Goal: Transaction & Acquisition: Purchase product/service

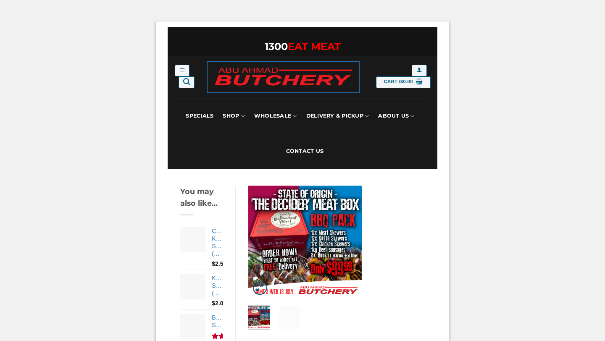
click at [262, 73] on img at bounding box center [282, 77] width 151 height 30
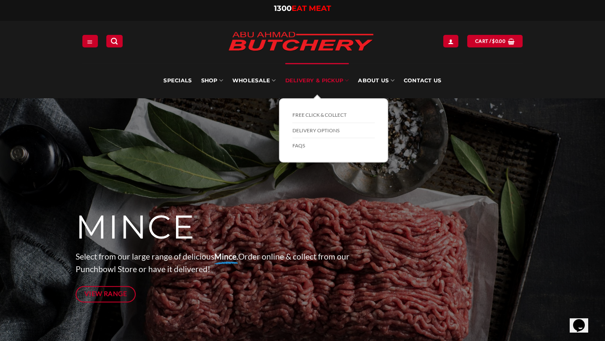
click at [318, 85] on link "Delivery & Pickup" at bounding box center [317, 80] width 64 height 35
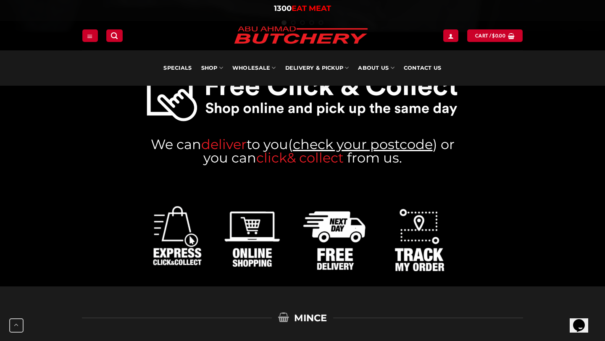
scroll to position [350, 0]
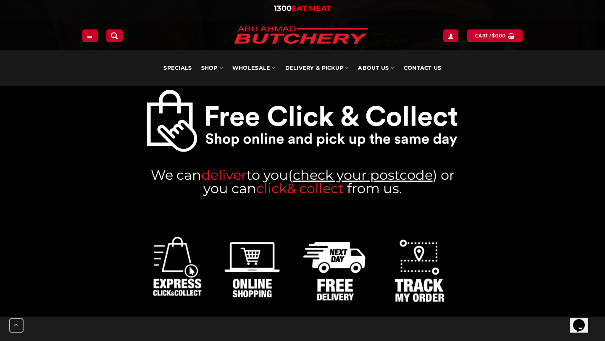
click at [338, 173] on link "check your postcode" at bounding box center [363, 175] width 140 height 16
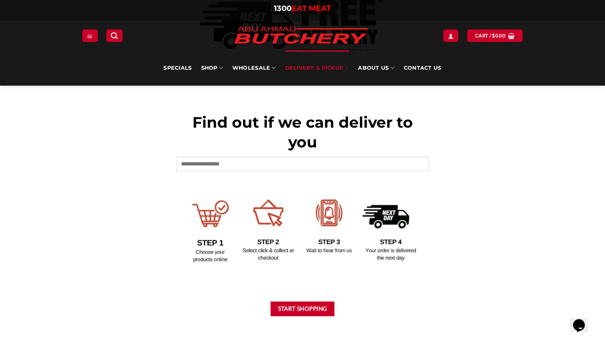
scroll to position [305, 0]
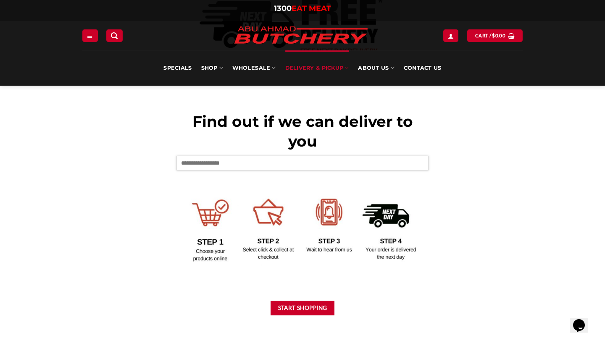
click at [229, 159] on input "text" at bounding box center [302, 163] width 252 height 14
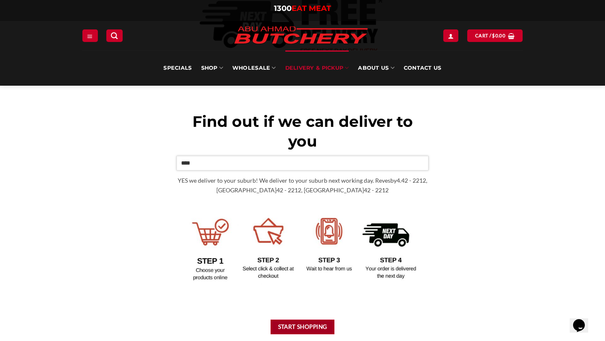
type input "****"
click at [305, 324] on button "Start Shopping" at bounding box center [302, 327] width 64 height 15
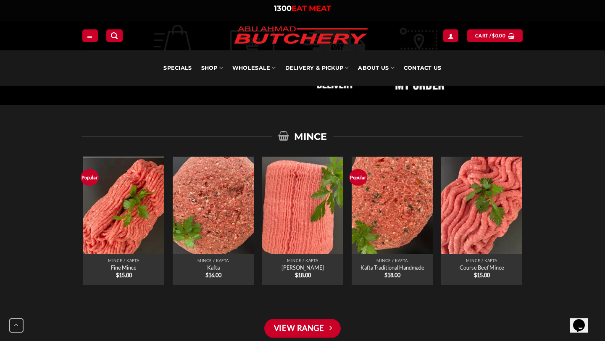
scroll to position [604, 0]
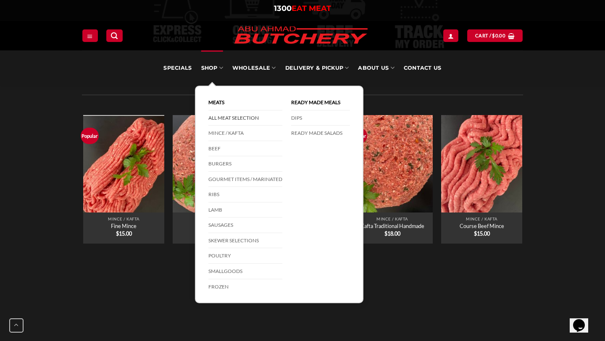
click at [241, 117] on link "All Meat Selection" at bounding box center [245, 118] width 74 height 16
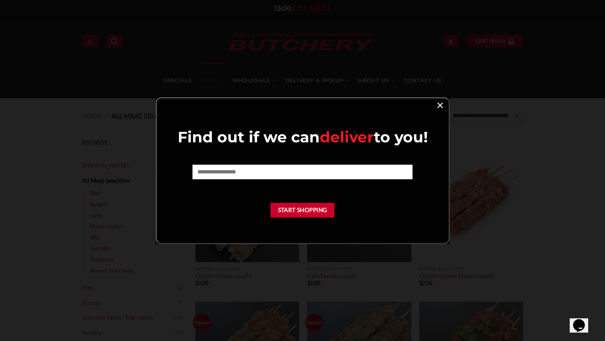
click at [440, 104] on link "×" at bounding box center [440, 104] width 12 height 11
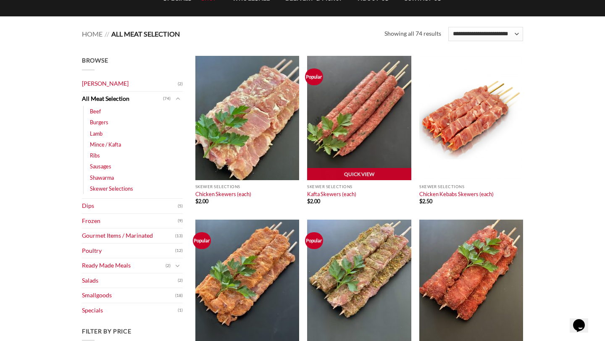
scroll to position [82, 0]
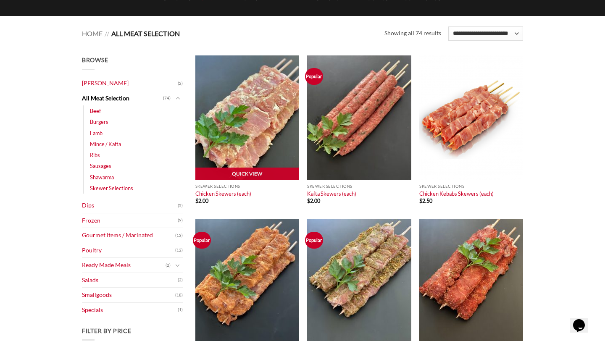
click at [243, 147] on img at bounding box center [247, 117] width 104 height 124
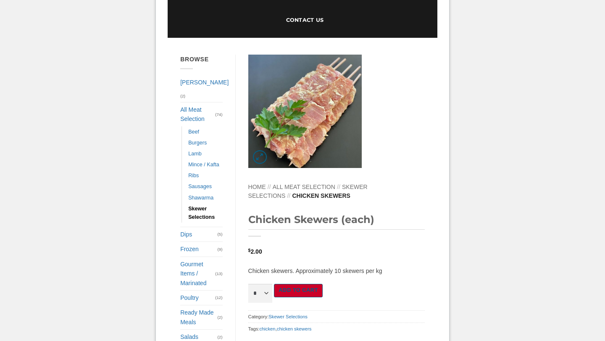
scroll to position [131, 0]
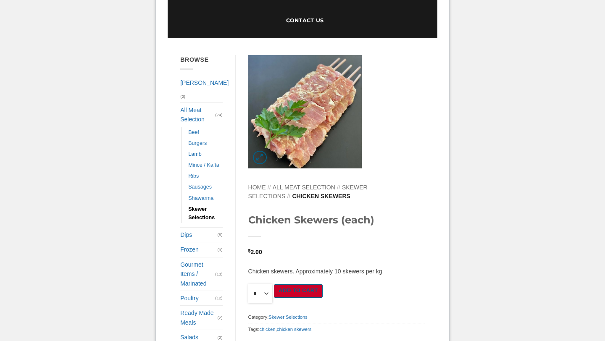
click at [273, 284] on select "* * * * * * * * * ** ** ** ** ** ** ** ** ** ** ** ** ** ** ** ** ** ** ** ** *…" at bounding box center [260, 293] width 24 height 19
select select "**"
click at [323, 284] on button "Add to cart" at bounding box center [298, 291] width 49 height 14
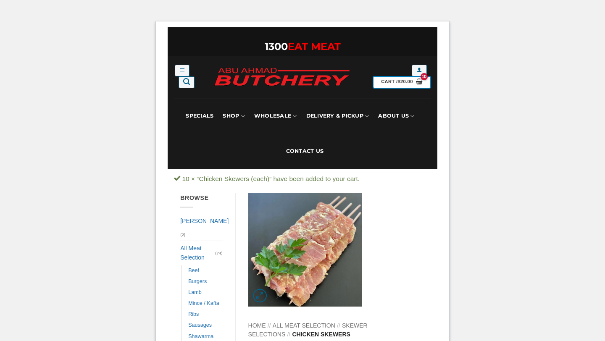
click at [394, 85] on link "Cart / $ 20.00" at bounding box center [401, 82] width 57 height 12
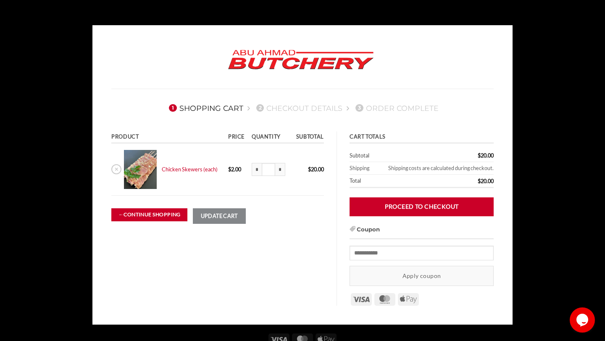
click at [164, 214] on link "← Continue shopping" at bounding box center [149, 214] width 76 height 13
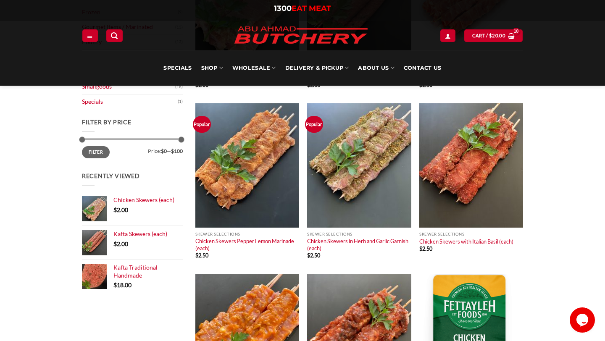
scroll to position [199, 0]
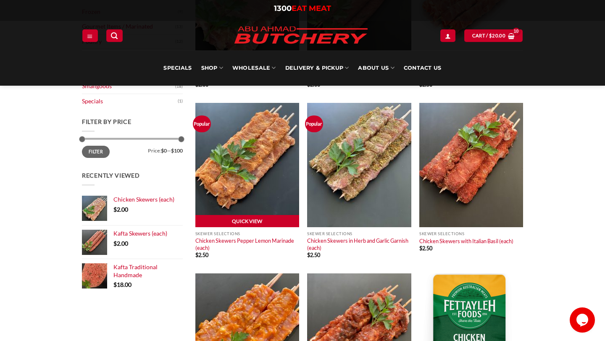
click at [273, 219] on link "Quick View" at bounding box center [247, 221] width 104 height 13
click at [277, 197] on img at bounding box center [247, 165] width 104 height 124
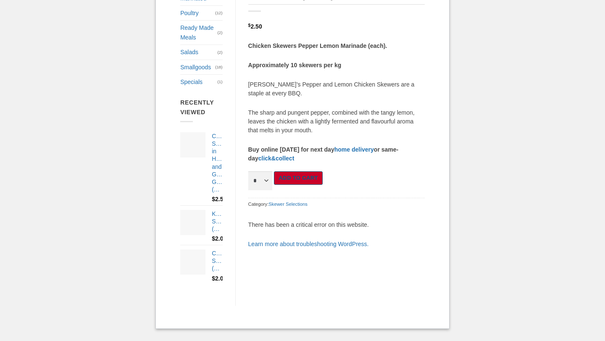
scroll to position [509, 0]
click at [273, 190] on select "* * * * * * * * * ** ** ** ** ** ** ** ** ** ** ** ** ** ** ** ** ** ** ** ** *…" at bounding box center [260, 180] width 24 height 19
select select "*"
click at [323, 185] on button "Add to cart" at bounding box center [298, 178] width 49 height 14
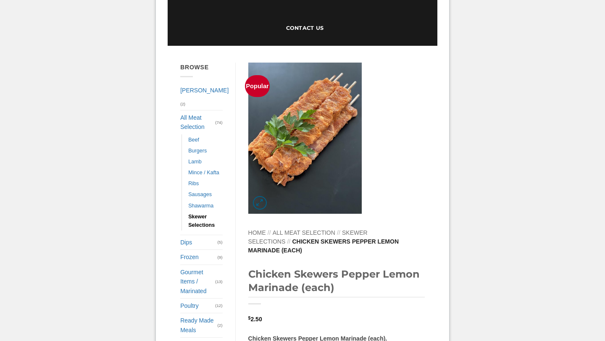
scroll to position [112, 0]
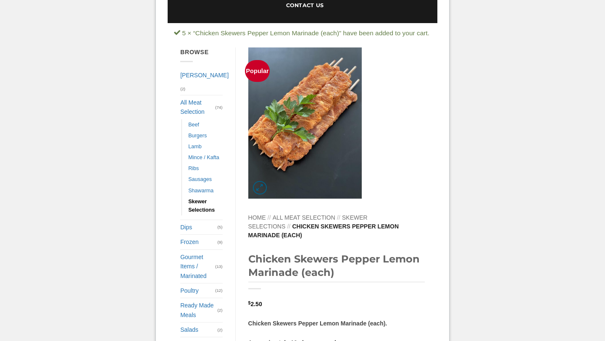
scroll to position [135, 0]
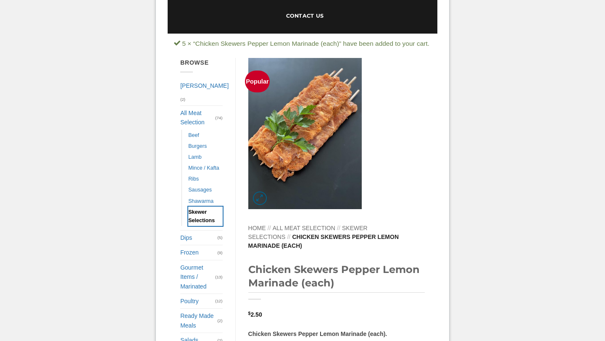
click at [205, 218] on link "Skewer Selections" at bounding box center [205, 216] width 34 height 19
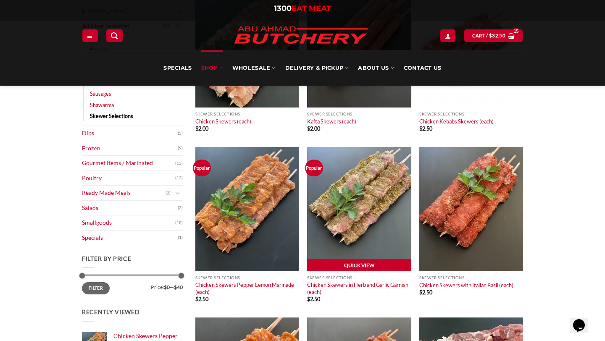
scroll to position [165, 0]
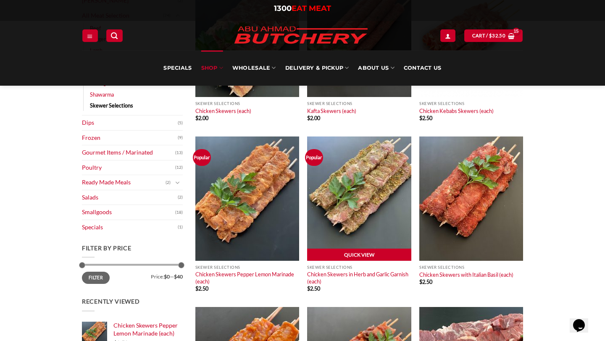
click at [353, 255] on link "Quick View" at bounding box center [359, 255] width 104 height 13
click at [364, 213] on img at bounding box center [359, 198] width 104 height 124
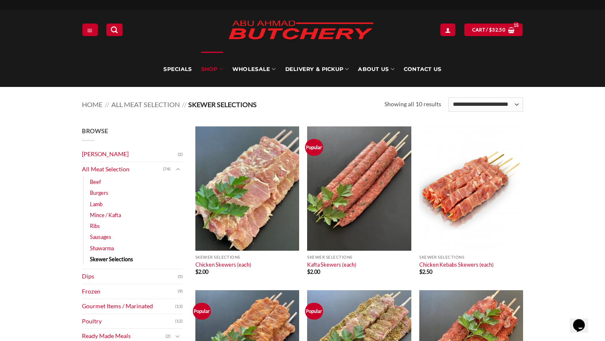
scroll to position [49, 0]
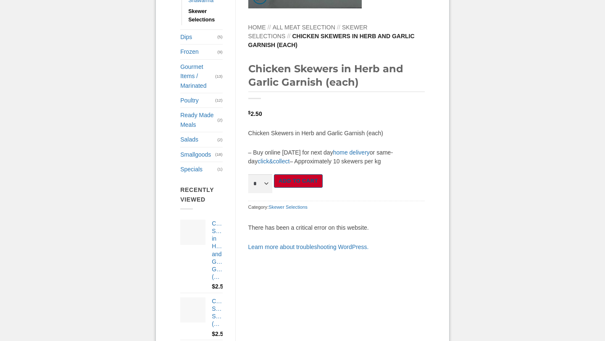
scroll to position [359, 0]
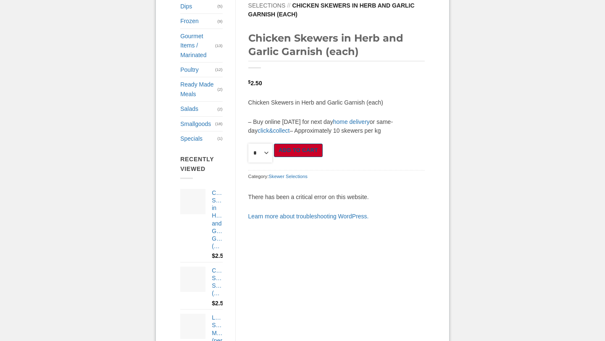
click at [273, 163] on select "* * * * * * * * * ** ** ** ** ** ** ** ** ** ** ** ** ** ** ** ** ** ** ** ** *…" at bounding box center [260, 153] width 24 height 19
select select "*"
click at [323, 157] on button "Add to cart" at bounding box center [298, 151] width 49 height 14
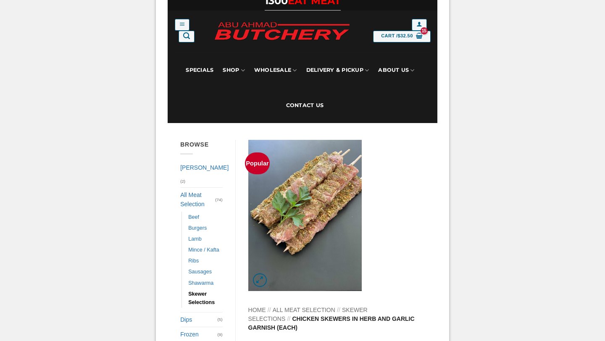
scroll to position [30, 0]
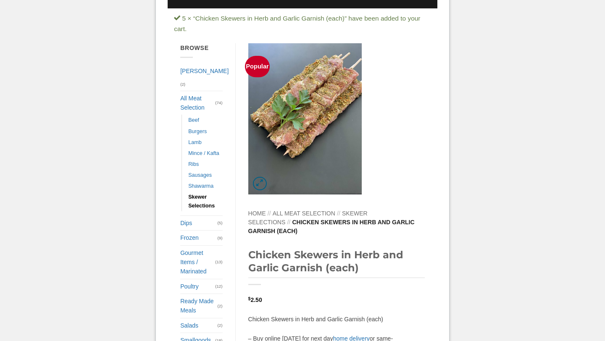
scroll to position [170, 0]
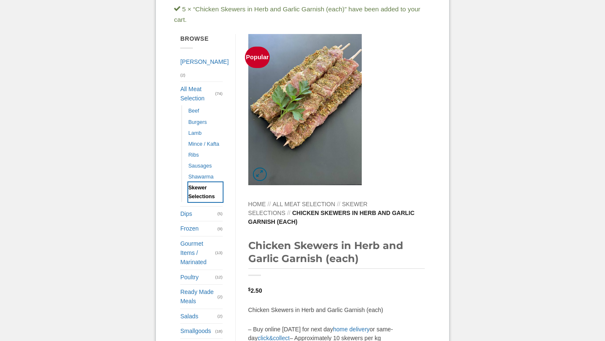
click at [202, 184] on link "Skewer Selections" at bounding box center [205, 191] width 34 height 19
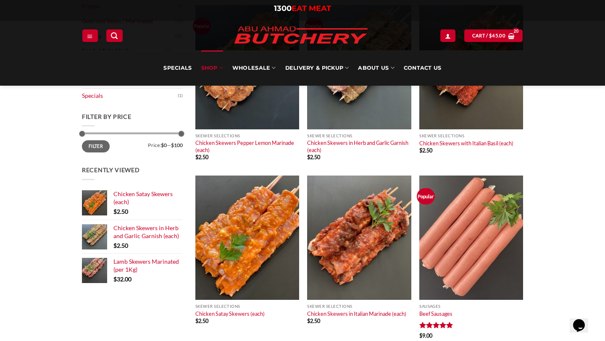
scroll to position [294, 0]
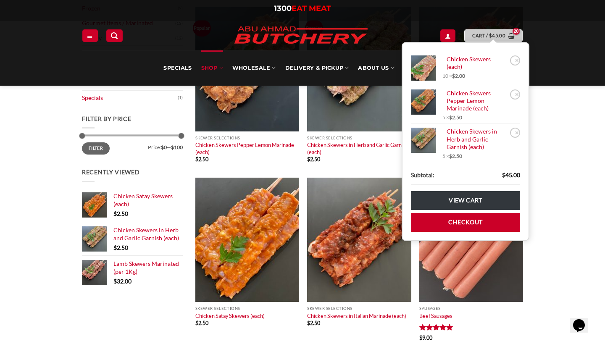
click at [495, 37] on bdi "$ 45.00" at bounding box center [497, 35] width 16 height 5
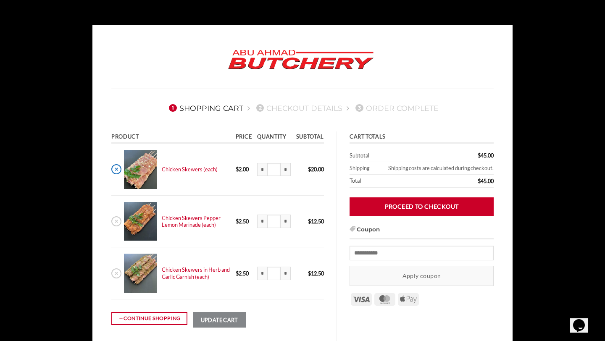
click at [116, 168] on link "×" at bounding box center [116, 169] width 10 height 10
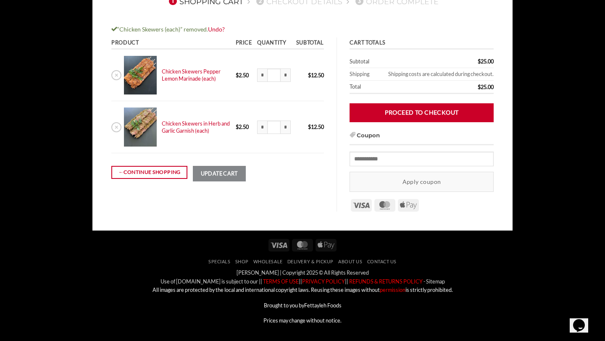
scroll to position [106, 0]
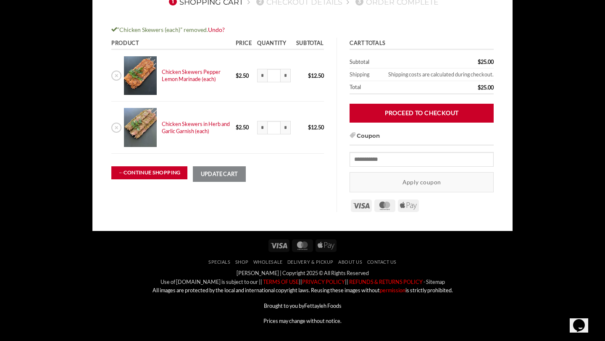
click at [129, 174] on link "← Continue shopping" at bounding box center [149, 172] width 76 height 13
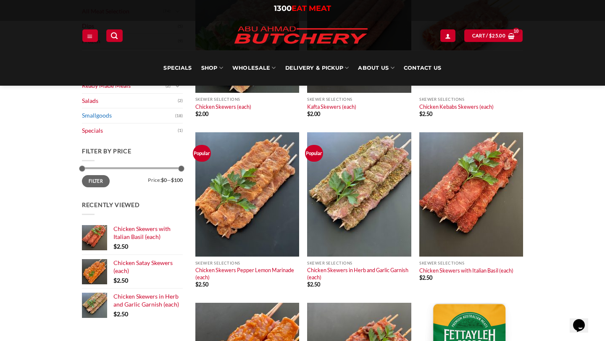
scroll to position [187, 0]
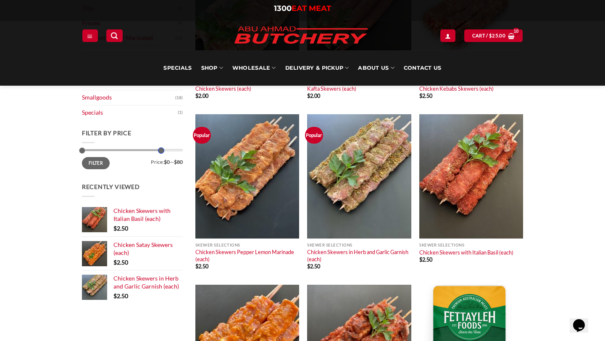
click at [160, 151] on div at bounding box center [132, 150] width 101 height 2
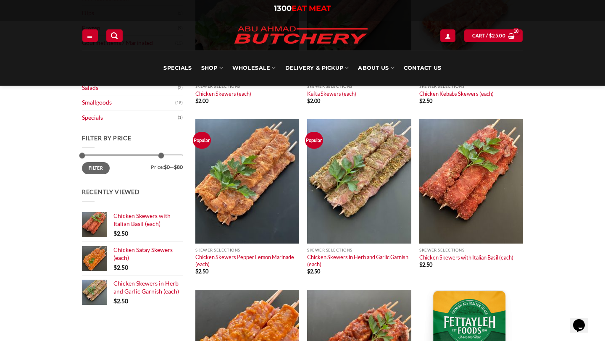
scroll to position [183, 0]
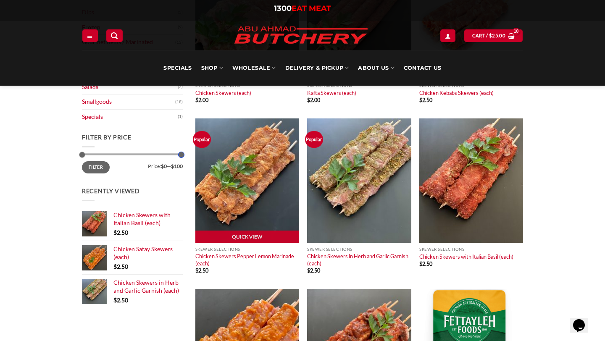
drag, startPoint x: 163, startPoint y: 154, endPoint x: 204, endPoint y: 156, distance: 40.8
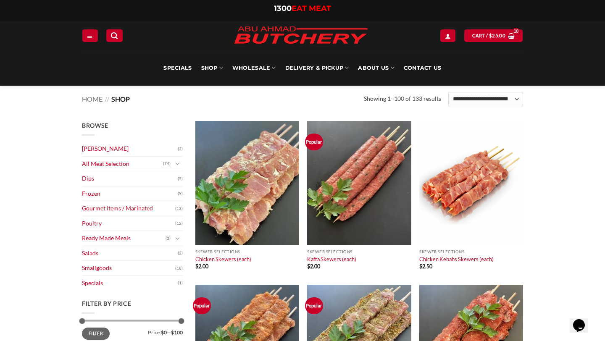
scroll to position [15, 0]
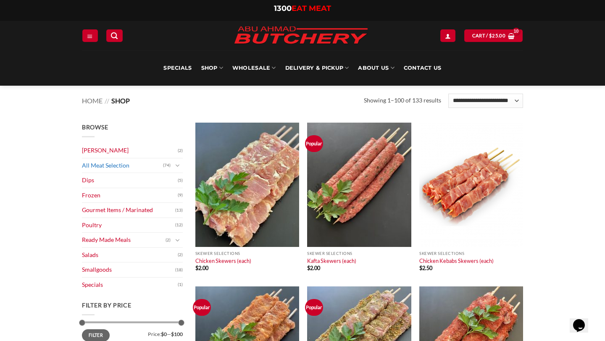
click at [133, 164] on link "All Meat Selection" at bounding box center [122, 165] width 81 height 15
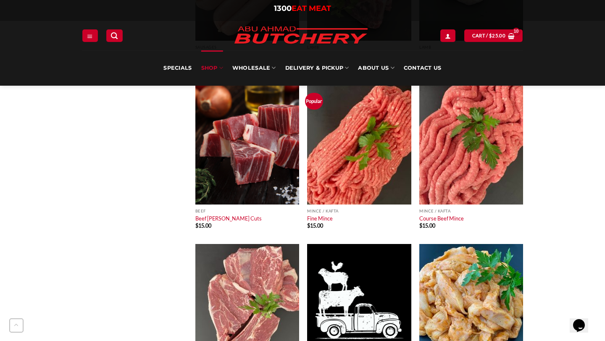
scroll to position [615, 0]
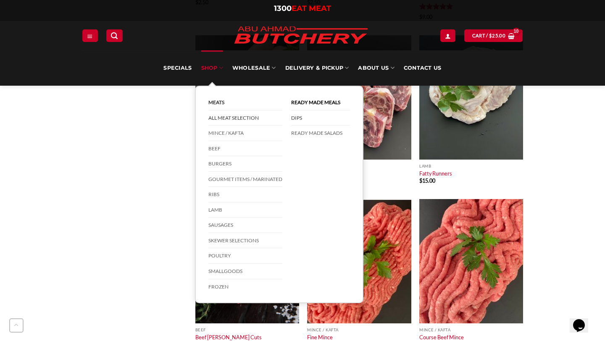
click at [296, 118] on link "DIPS" at bounding box center [320, 118] width 59 height 16
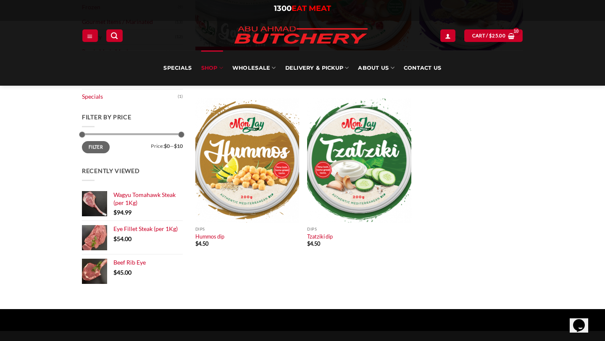
scroll to position [122, 0]
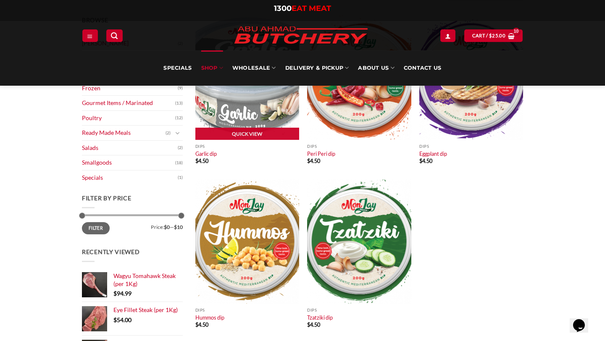
click at [217, 114] on img at bounding box center [247, 78] width 104 height 124
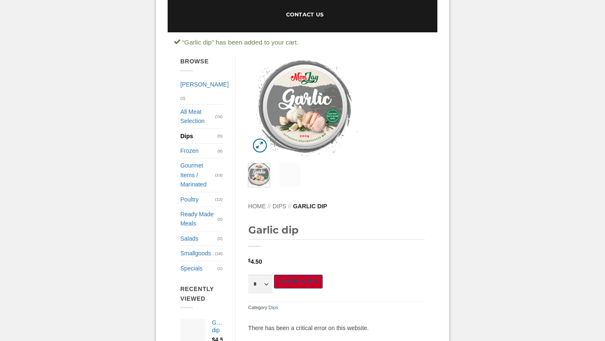
scroll to position [129, 0]
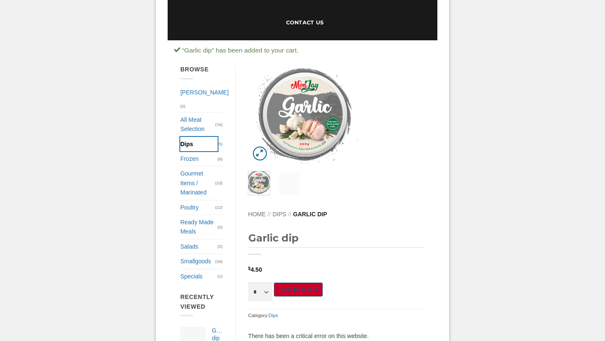
click at [184, 140] on link "Dips" at bounding box center [198, 144] width 37 height 14
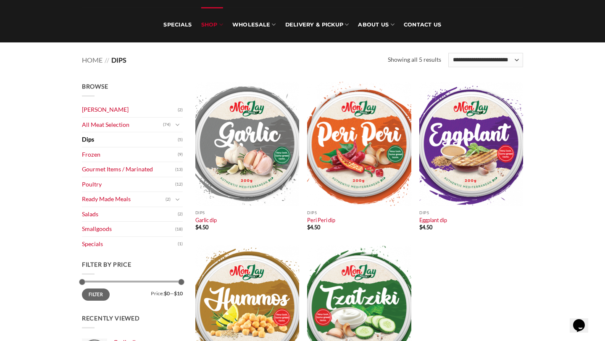
scroll to position [127, 0]
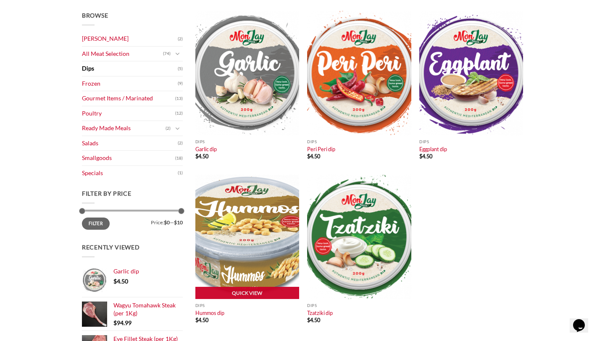
click at [251, 279] on img at bounding box center [247, 237] width 104 height 124
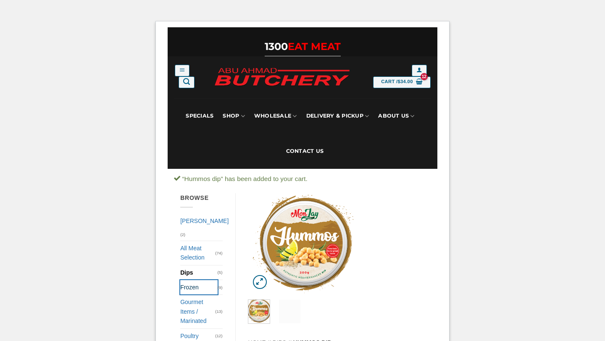
click at [191, 284] on link "Frozen" at bounding box center [198, 287] width 37 height 14
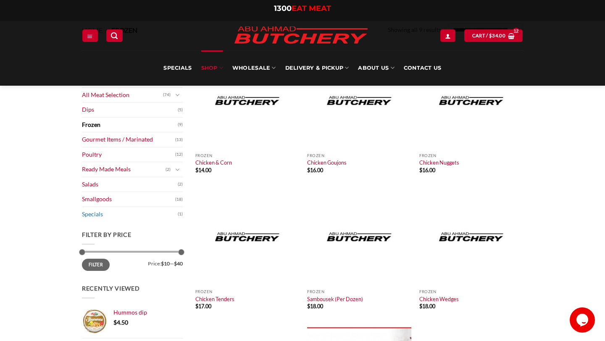
scroll to position [66, 0]
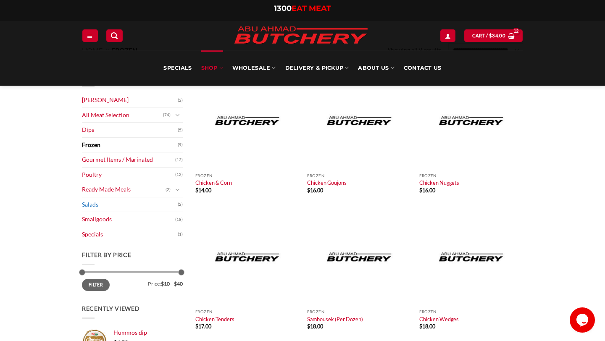
click at [148, 203] on link "Salads" at bounding box center [130, 204] width 96 height 15
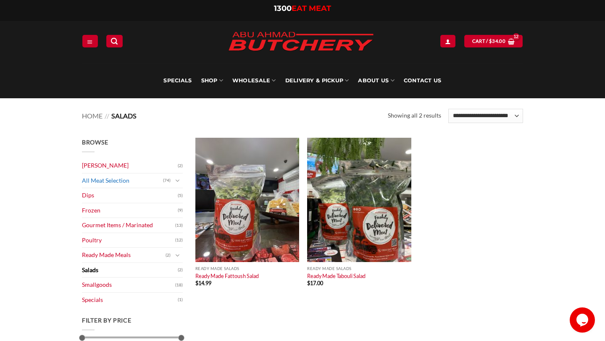
click at [115, 178] on link "All Meat Selection" at bounding box center [122, 180] width 81 height 15
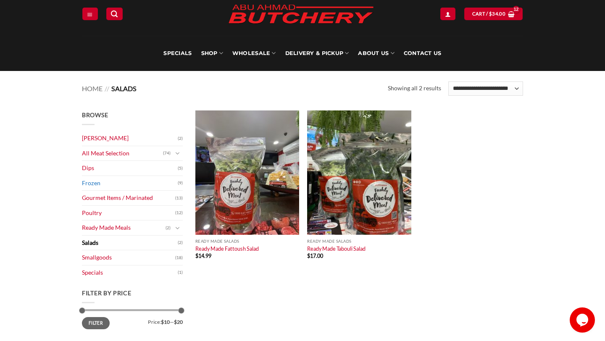
scroll to position [37, 0]
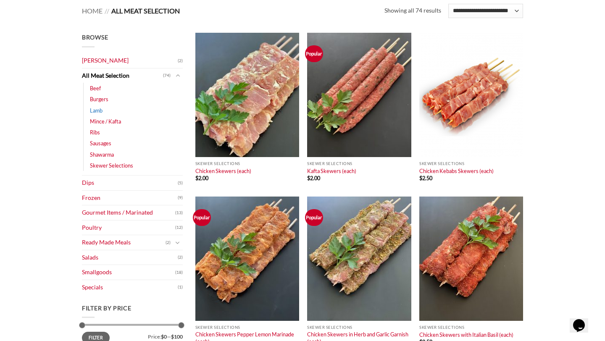
click at [98, 110] on link "Lamb" at bounding box center [96, 110] width 13 height 11
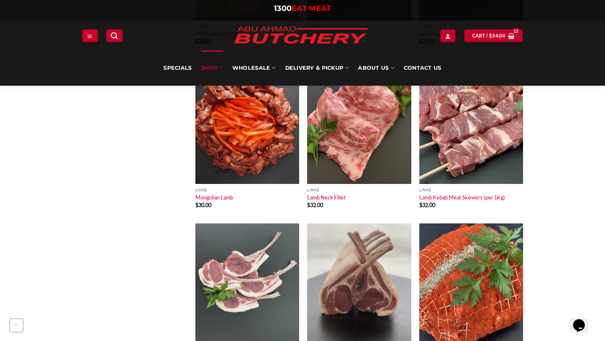
scroll to position [1117, 0]
